Goal: Information Seeking & Learning: Learn about a topic

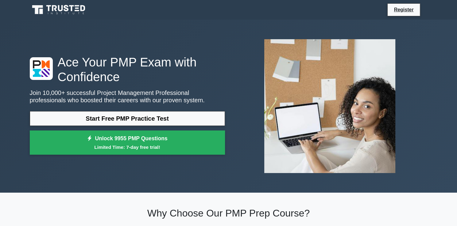
click at [177, 120] on link "Start Free PMP Practice Test" at bounding box center [127, 118] width 195 height 15
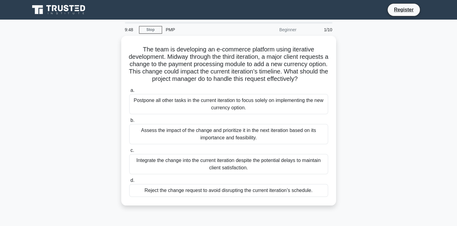
click at [287, 30] on div "Beginner" at bounding box center [273, 30] width 54 height 12
